Goal: Task Accomplishment & Management: Use online tool/utility

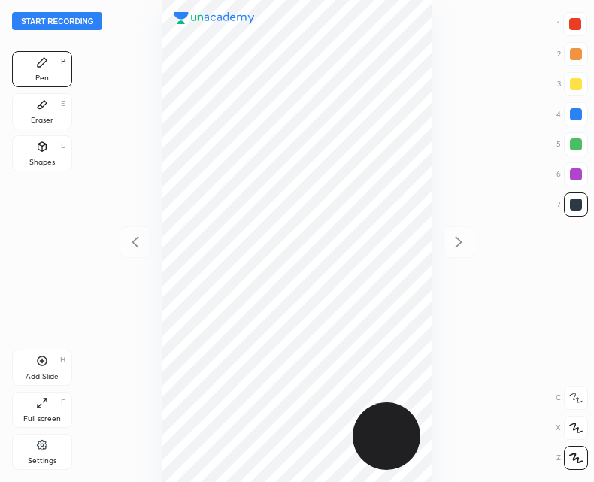
scroll to position [482, 353]
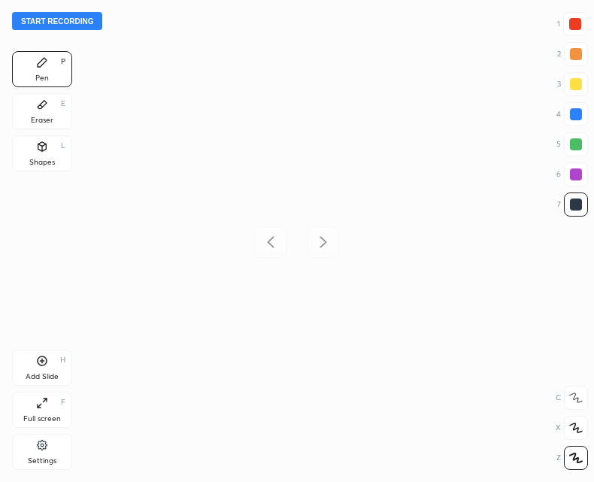
scroll to position [482, 353]
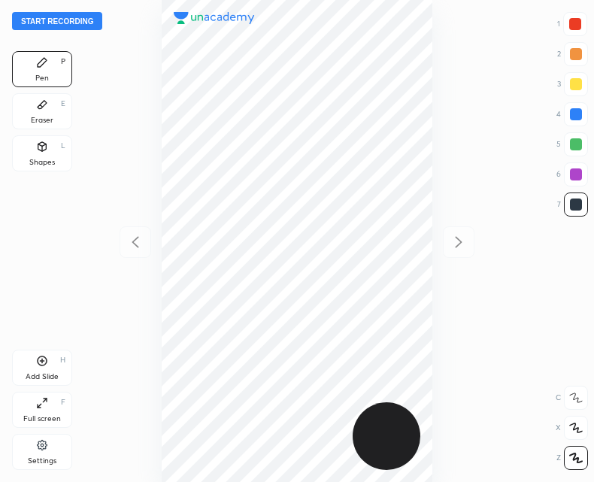
scroll to position [482, 353]
click at [39, 374] on div "Add Slide" at bounding box center [42, 377] width 33 height 8
click at [130, 247] on icon at bounding box center [135, 242] width 18 height 18
click at [465, 244] on icon at bounding box center [459, 242] width 18 height 18
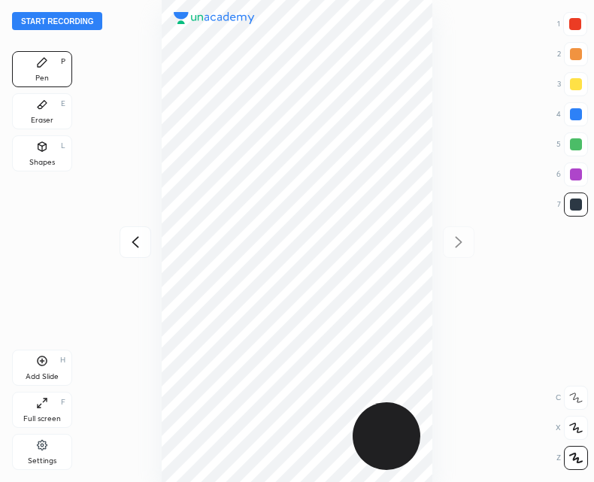
click at [121, 241] on div at bounding box center [136, 242] width 32 height 32
click at [454, 248] on icon at bounding box center [459, 242] width 18 height 18
click at [129, 245] on icon at bounding box center [135, 242] width 18 height 18
click at [31, 359] on div "Add Slide H" at bounding box center [42, 368] width 60 height 36
click at [42, 363] on icon at bounding box center [42, 361] width 5 height 5
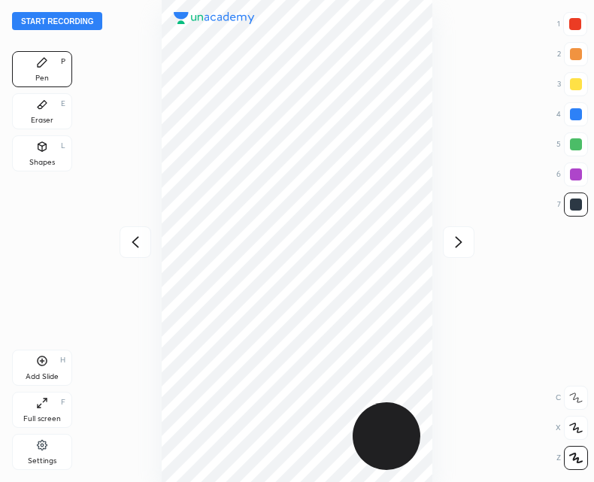
click at [139, 227] on div at bounding box center [136, 242] width 32 height 32
click at [455, 244] on icon at bounding box center [459, 242] width 18 height 18
click at [135, 241] on icon at bounding box center [135, 241] width 7 height 11
click at [482, 238] on div "Start recording 1 2 3 4 5 6 7 R O A L C X Z Erase all C X Z Pen P Eraser E Shap…" at bounding box center [297, 241] width 594 height 482
click at [463, 248] on icon at bounding box center [459, 242] width 18 height 18
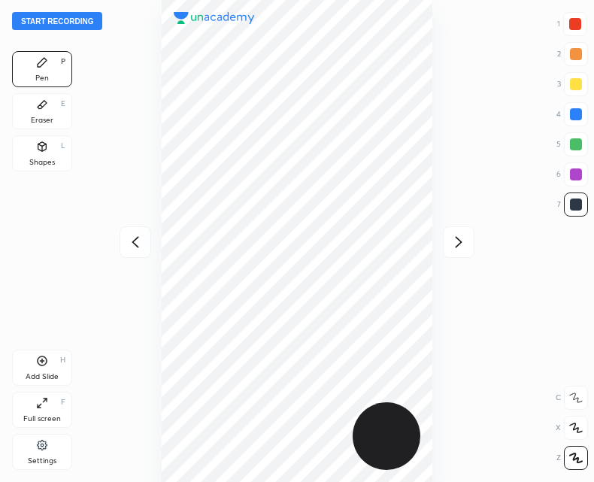
click at [144, 245] on icon at bounding box center [135, 242] width 18 height 18
click at [468, 241] on div at bounding box center [459, 242] width 32 height 32
click at [129, 241] on icon at bounding box center [135, 242] width 18 height 18
click at [468, 235] on icon at bounding box center [459, 242] width 18 height 18
click at [136, 244] on icon at bounding box center [135, 242] width 18 height 18
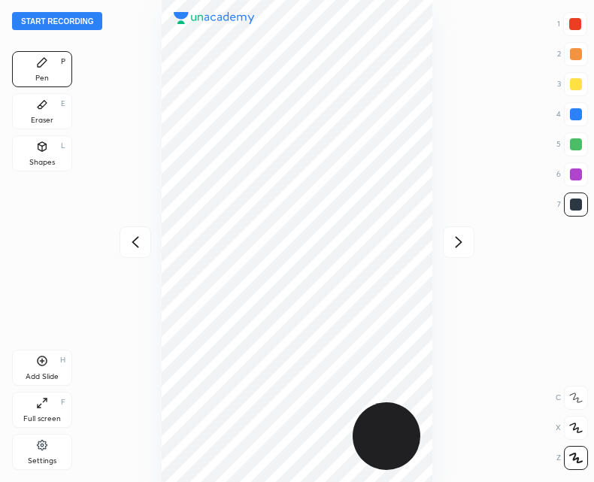
click at [456, 244] on icon at bounding box center [459, 242] width 18 height 18
click at [130, 243] on icon at bounding box center [135, 242] width 18 height 18
click at [466, 237] on icon at bounding box center [459, 242] width 18 height 18
click at [38, 359] on icon at bounding box center [43, 361] width 10 height 10
click at [121, 247] on div at bounding box center [136, 242] width 32 height 32
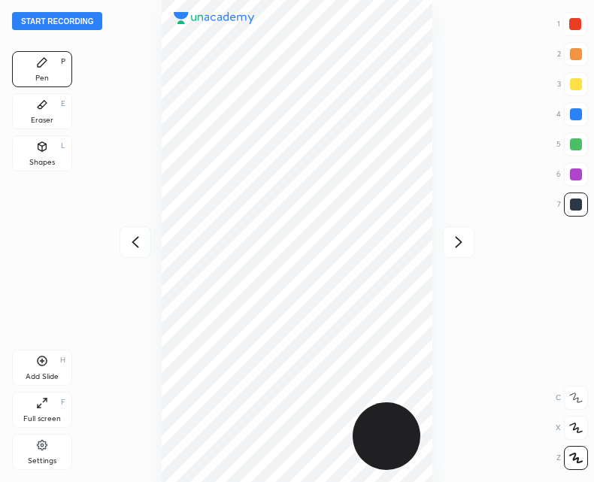
click at [475, 242] on div "Start recording 1 2 3 4 5 6 7 R O A L C X Z Erase all C X Z Pen P Eraser E Shap…" at bounding box center [297, 241] width 594 height 482
click at [463, 226] on div at bounding box center [459, 242] width 32 height 32
click at [139, 241] on icon at bounding box center [135, 242] width 18 height 18
click at [141, 244] on icon at bounding box center [135, 242] width 18 height 18
click at [462, 256] on div at bounding box center [459, 242] width 32 height 32
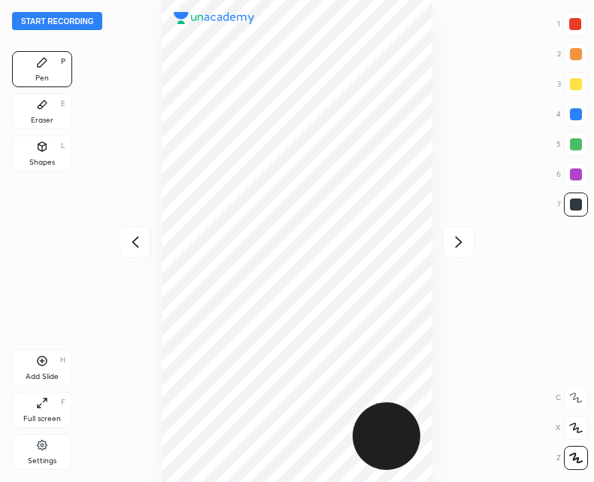
click at [460, 253] on div at bounding box center [459, 242] width 32 height 32
click at [126, 244] on icon at bounding box center [135, 242] width 18 height 18
click at [65, 24] on button "Start recording" at bounding box center [57, 21] width 90 height 18
click at [43, 367] on div "Add Slide H" at bounding box center [42, 368] width 60 height 36
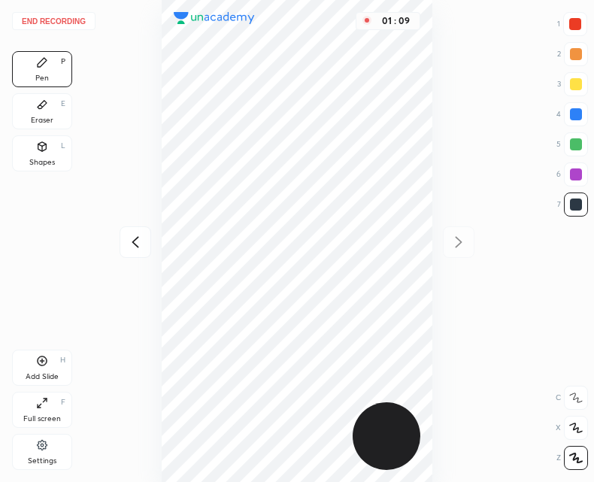
click at [150, 231] on div at bounding box center [136, 242] width 32 height 32
click at [459, 240] on icon at bounding box center [459, 241] width 7 height 11
click at [135, 247] on icon at bounding box center [135, 242] width 18 height 18
click at [453, 241] on icon at bounding box center [459, 242] width 18 height 18
click at [123, 250] on div at bounding box center [136, 242] width 32 height 32
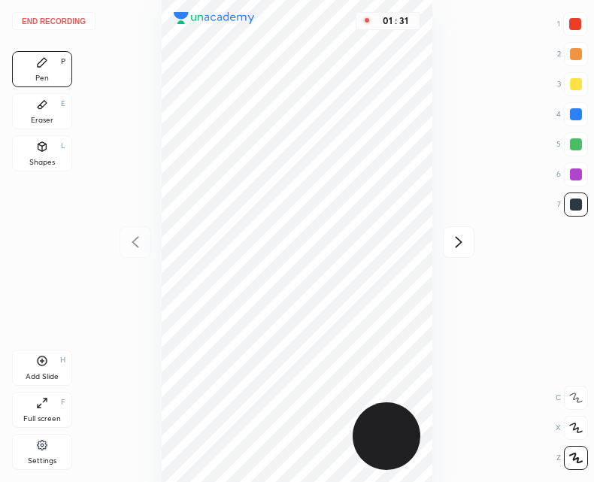
click at [470, 241] on div at bounding box center [459, 242] width 32 height 32
click at [143, 242] on icon at bounding box center [135, 242] width 18 height 18
click at [457, 245] on icon at bounding box center [459, 241] width 7 height 11
click at [46, 368] on div "Add Slide H" at bounding box center [42, 368] width 60 height 36
click at [129, 247] on icon at bounding box center [135, 242] width 18 height 18
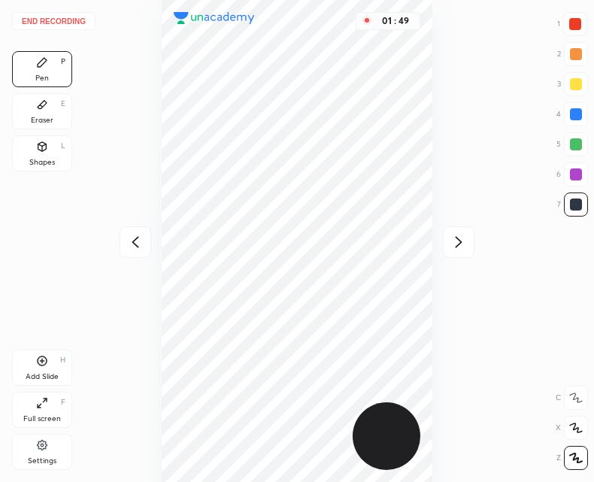
click at [134, 243] on icon at bounding box center [135, 241] width 7 height 11
click at [451, 238] on icon at bounding box center [459, 242] width 18 height 18
click at [461, 251] on div at bounding box center [459, 242] width 32 height 32
click at [137, 241] on icon at bounding box center [135, 242] width 18 height 18
click at [142, 238] on icon at bounding box center [135, 242] width 18 height 18
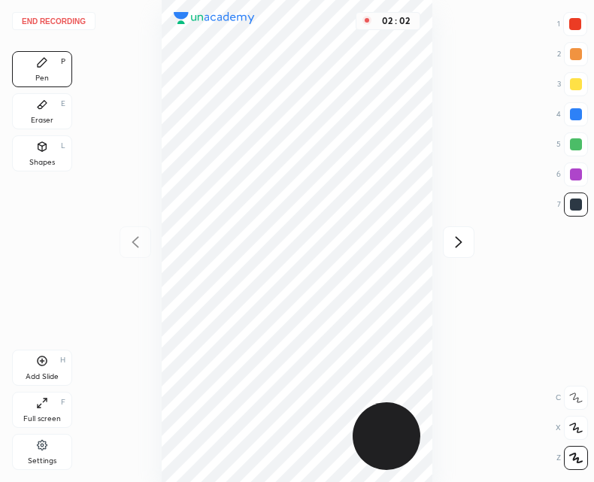
click at [468, 238] on icon at bounding box center [459, 242] width 18 height 18
click at [458, 241] on icon at bounding box center [459, 242] width 18 height 18
click at [43, 376] on div "Add Slide" at bounding box center [42, 377] width 33 height 8
click at [132, 244] on icon at bounding box center [135, 242] width 18 height 18
click at [455, 237] on icon at bounding box center [459, 242] width 18 height 18
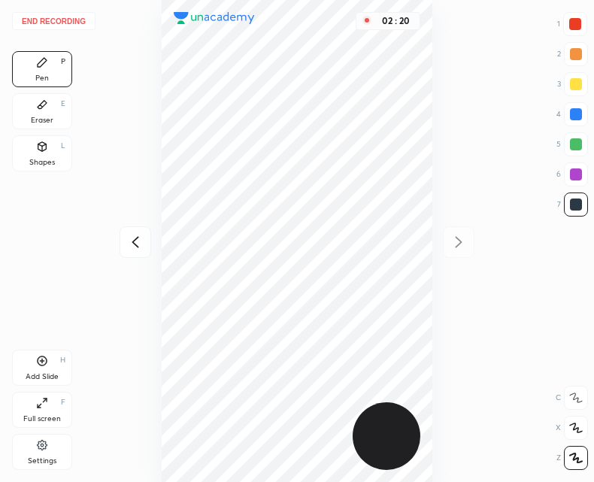
click at [144, 235] on div at bounding box center [136, 242] width 32 height 32
click at [459, 238] on icon at bounding box center [459, 241] width 7 height 11
click at [138, 238] on icon at bounding box center [135, 241] width 7 height 11
click at [142, 247] on icon at bounding box center [135, 242] width 18 height 18
click at [458, 247] on icon at bounding box center [459, 242] width 18 height 18
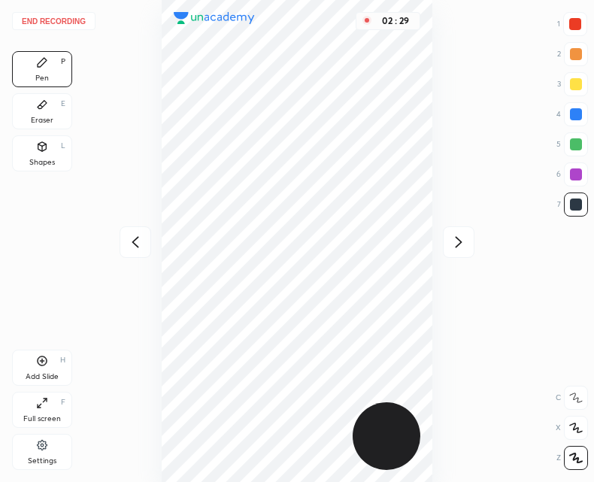
click at [135, 228] on div at bounding box center [136, 242] width 32 height 32
click at [138, 239] on icon at bounding box center [135, 242] width 18 height 18
click at [452, 249] on icon at bounding box center [459, 242] width 18 height 18
click at [463, 244] on icon at bounding box center [459, 242] width 18 height 18
click at [137, 241] on icon at bounding box center [135, 242] width 18 height 18
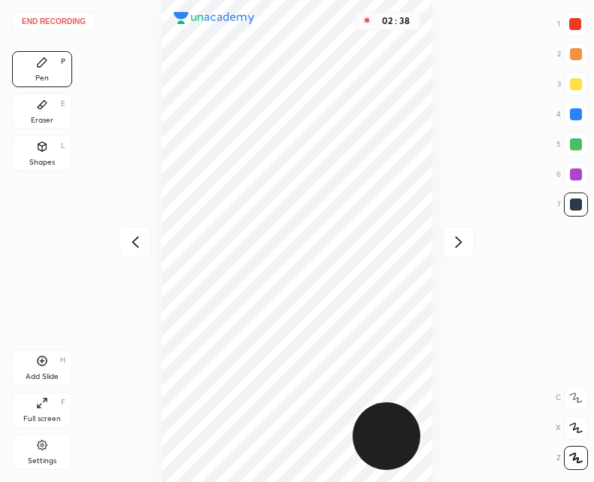
click at [145, 232] on div at bounding box center [136, 242] width 32 height 32
click at [467, 241] on icon at bounding box center [459, 242] width 18 height 18
click at [461, 243] on icon at bounding box center [459, 241] width 7 height 11
click at [465, 243] on icon at bounding box center [459, 242] width 18 height 18
click at [129, 225] on div "03 : 00" at bounding box center [296, 241] width 353 height 482
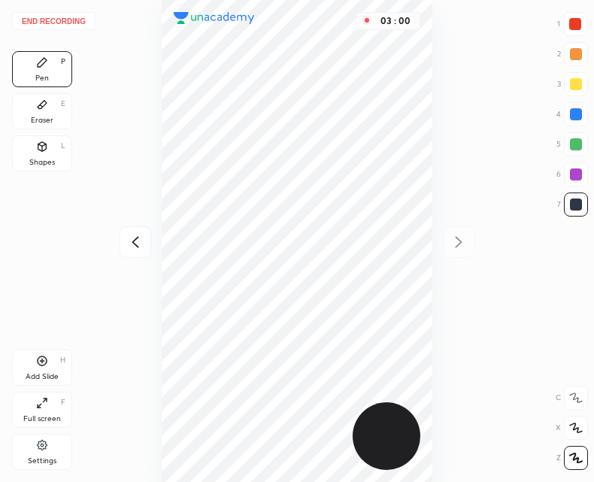
click at [132, 234] on icon at bounding box center [135, 242] width 18 height 18
click at [472, 249] on div at bounding box center [459, 242] width 32 height 32
click at [142, 237] on icon at bounding box center [135, 242] width 18 height 18
click at [465, 243] on icon at bounding box center [459, 242] width 18 height 18
click at [138, 238] on icon at bounding box center [135, 242] width 18 height 18
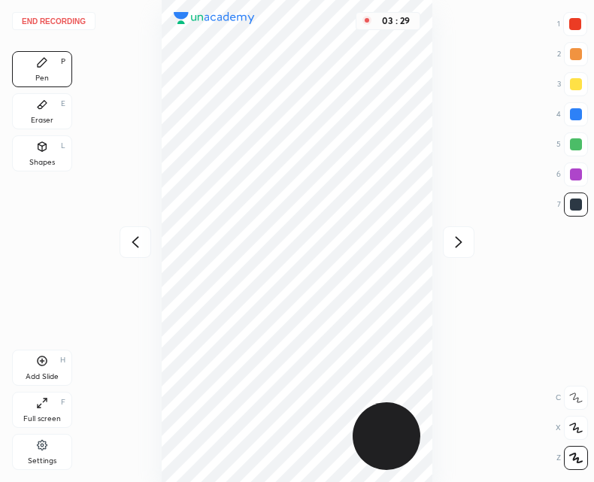
click at [138, 240] on icon at bounding box center [135, 242] width 18 height 18
click at [455, 245] on icon at bounding box center [459, 242] width 18 height 18
click at [457, 247] on icon at bounding box center [459, 242] width 18 height 18
click at [138, 238] on icon at bounding box center [135, 241] width 7 height 11
click at [140, 246] on icon at bounding box center [135, 242] width 18 height 18
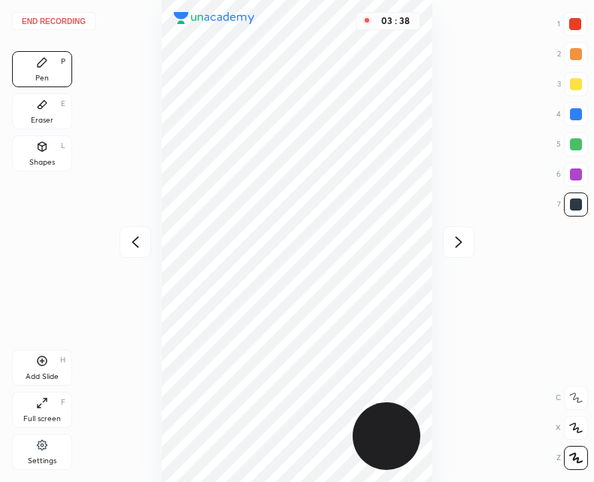
click at [144, 247] on icon at bounding box center [135, 242] width 18 height 18
click at [145, 250] on div "03 : 38" at bounding box center [296, 241] width 353 height 482
click at [139, 253] on div "03 : 38" at bounding box center [296, 241] width 353 height 482
click at [40, 370] on div "Add Slide H" at bounding box center [42, 368] width 60 height 36
click at [144, 247] on icon at bounding box center [135, 242] width 18 height 18
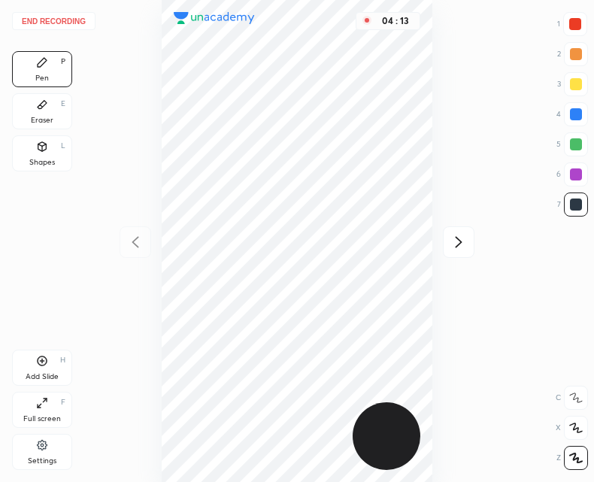
click at [458, 242] on icon at bounding box center [459, 242] width 18 height 18
click at [452, 241] on icon at bounding box center [459, 242] width 18 height 18
click at [137, 248] on icon at bounding box center [135, 242] width 18 height 18
click at [135, 244] on icon at bounding box center [135, 242] width 18 height 18
click at [133, 249] on div "04 : 26" at bounding box center [296, 241] width 353 height 482
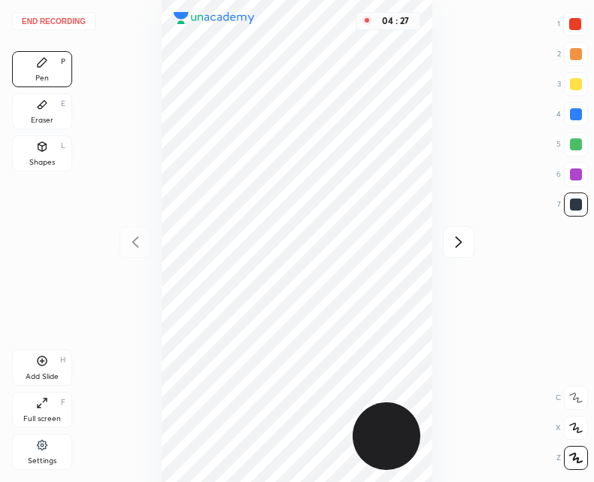
click at [468, 241] on icon at bounding box center [459, 242] width 18 height 18
click at [456, 243] on icon at bounding box center [459, 242] width 18 height 18
click at [457, 239] on icon at bounding box center [459, 242] width 18 height 18
click at [453, 249] on icon at bounding box center [459, 242] width 18 height 18
click at [132, 244] on icon at bounding box center [135, 242] width 18 height 18
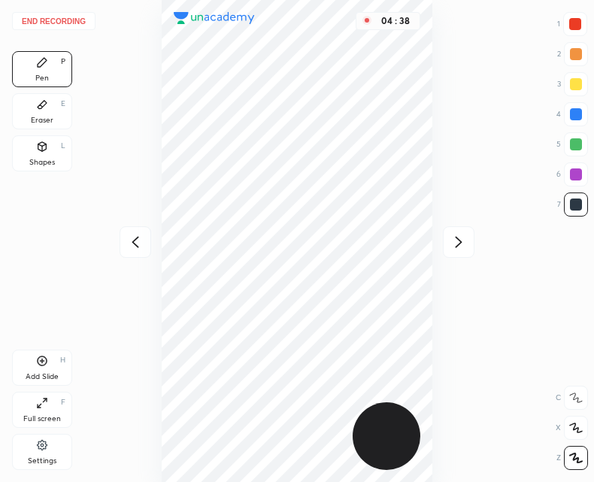
click at [135, 249] on icon at bounding box center [135, 242] width 18 height 18
click at [137, 248] on icon at bounding box center [135, 242] width 18 height 18
click at [471, 247] on div at bounding box center [459, 242] width 32 height 32
click at [455, 244] on icon at bounding box center [459, 242] width 18 height 18
click at [131, 238] on icon at bounding box center [135, 242] width 18 height 18
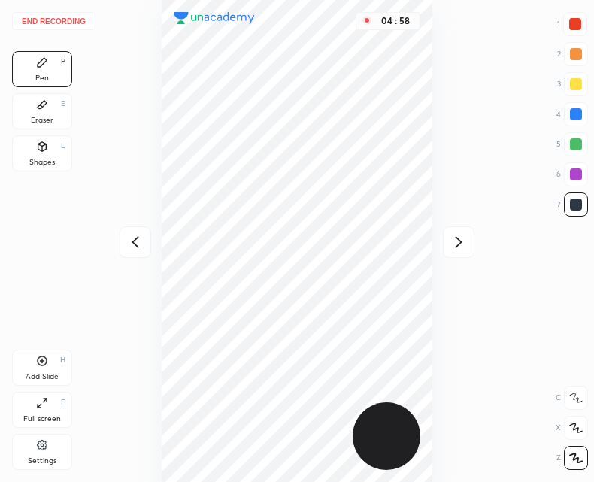
click at [135, 244] on icon at bounding box center [135, 241] width 7 height 11
click at [53, 362] on div "Add Slide H" at bounding box center [42, 368] width 60 height 36
click at [46, 363] on icon at bounding box center [43, 361] width 10 height 10
click at [70, 21] on button "End recording" at bounding box center [53, 21] width 83 height 18
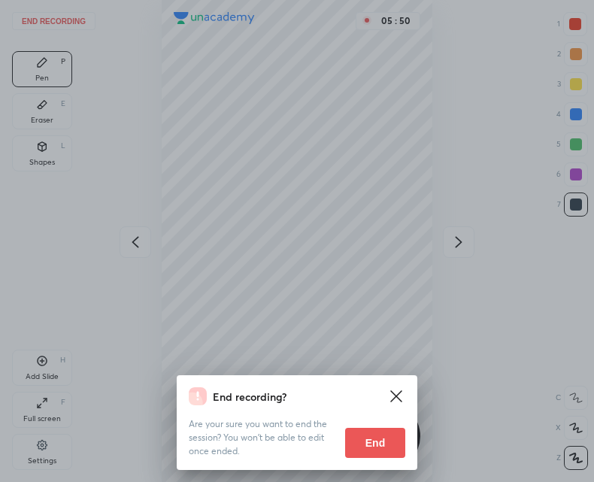
click at [368, 441] on button "End" at bounding box center [375, 443] width 60 height 30
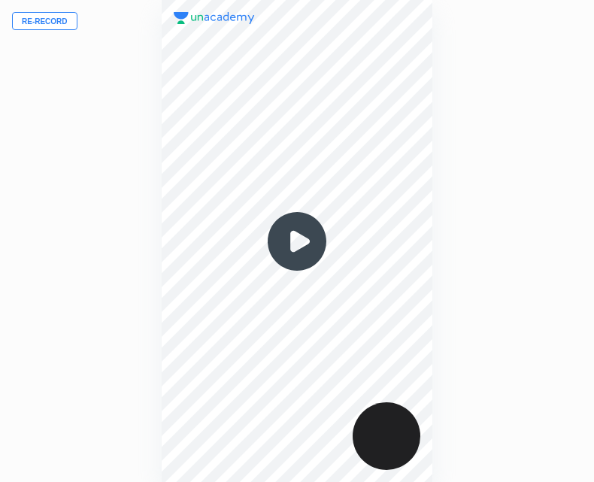
click at [294, 243] on img at bounding box center [297, 241] width 72 height 72
